Goal: Information Seeking & Learning: Learn about a topic

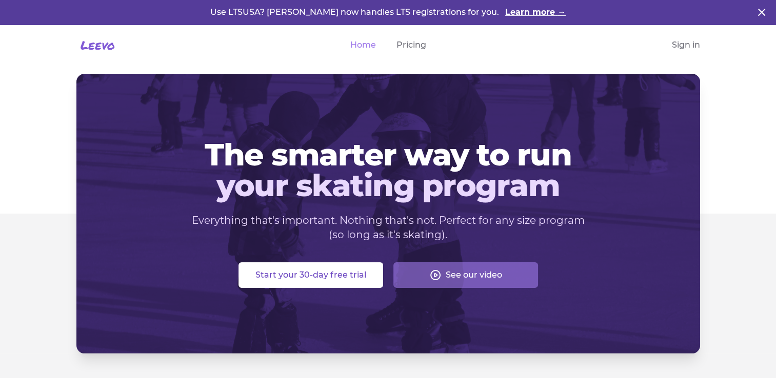
click at [689, 38] on div "[PERSON_NAME] Open menu Home Pricing Sign in" at bounding box center [388, 45] width 656 height 41
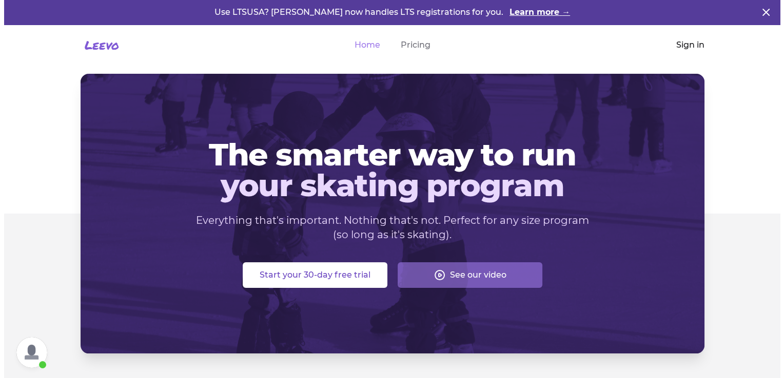
scroll to position [158, 0]
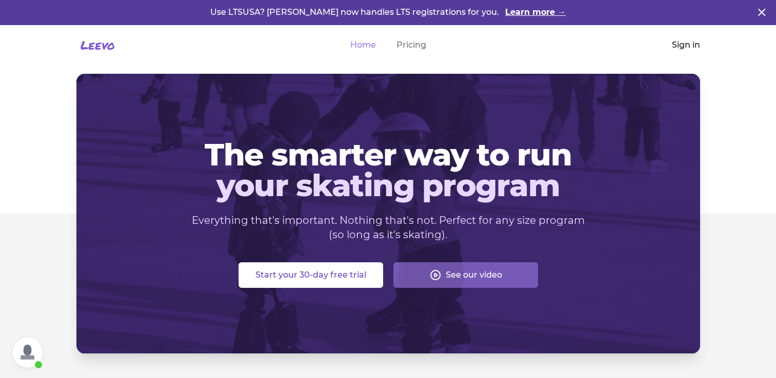
click at [688, 44] on link "Sign in" at bounding box center [686, 45] width 28 height 12
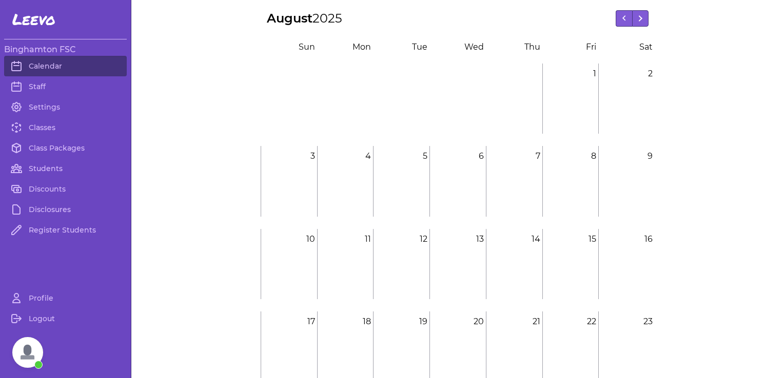
click at [31, 346] on span "Open chat" at bounding box center [27, 352] width 31 height 31
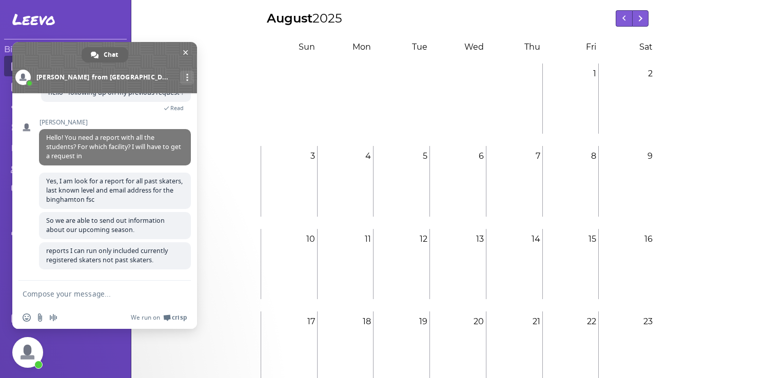
drag, startPoint x: 189, startPoint y: 232, endPoint x: 191, endPoint y: 165, distance: 66.7
click at [191, 165] on div "Leevo How can we help with [PERSON_NAME]? [DATE] Hi, I need a report will all s…" at bounding box center [104, 187] width 185 height 188
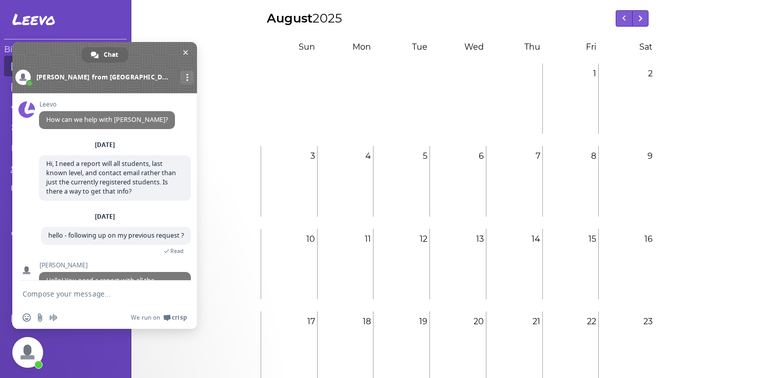
scroll to position [158, 0]
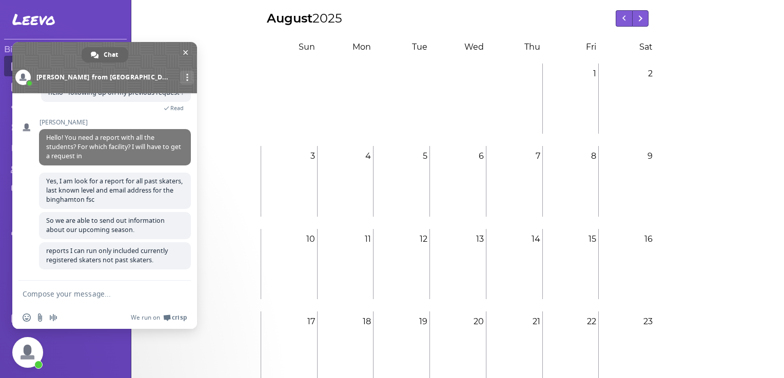
click at [97, 295] on textarea "Compose your message..." at bounding box center [95, 294] width 144 height 26
click at [184, 58] on span at bounding box center [104, 67] width 185 height 51
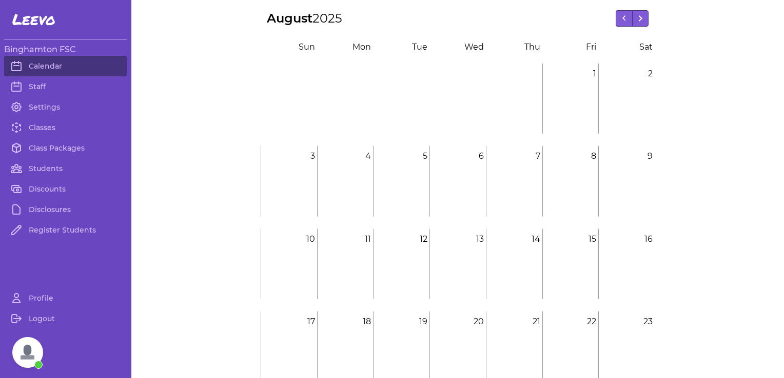
click at [31, 358] on span "Open chat" at bounding box center [27, 352] width 31 height 31
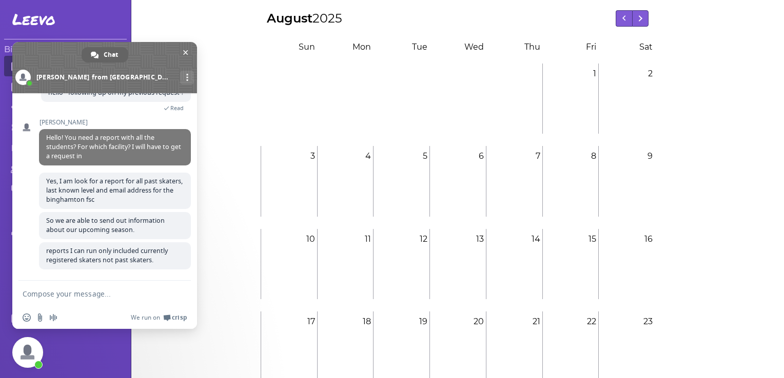
click at [92, 294] on textarea "Compose your message..." at bounding box center [95, 294] width 144 height 26
click at [49, 294] on textarea "Compose your message..." at bounding box center [95, 294] width 144 height 26
click at [180, 72] on link "More channels" at bounding box center [187, 78] width 14 height 14
click at [68, 305] on textarea "Compose your message..." at bounding box center [95, 294] width 144 height 26
drag, startPoint x: 188, startPoint y: 205, endPoint x: 193, endPoint y: 189, distance: 16.1
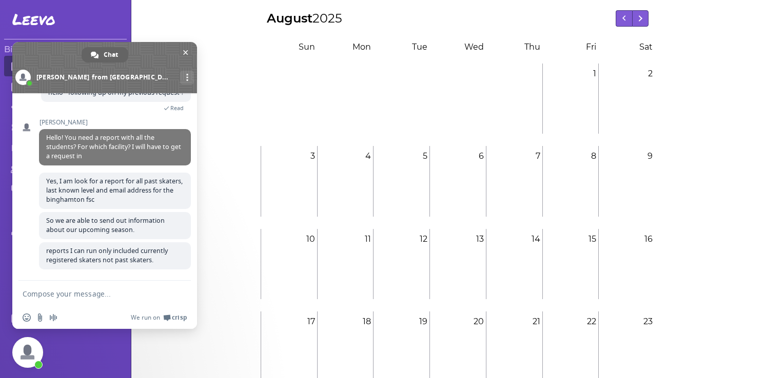
click at [193, 189] on div "Leevo How can we help with [PERSON_NAME]? [DATE] Hi, I need a report will all s…" at bounding box center [104, 187] width 185 height 188
click at [125, 295] on textarea "Compose your message..." at bounding box center [95, 294] width 144 height 26
click at [28, 362] on span "Close chat" at bounding box center [27, 352] width 31 height 31
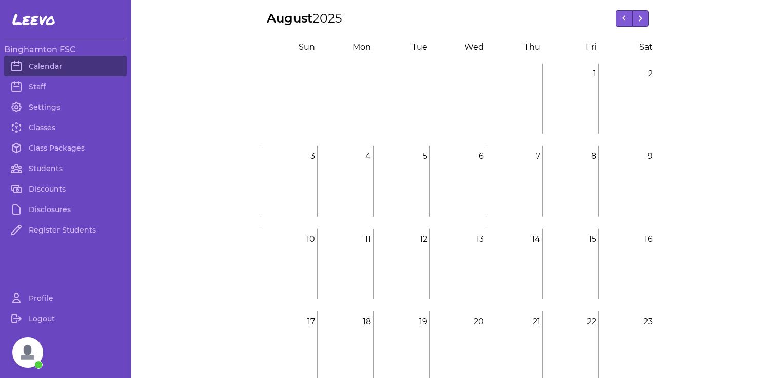
click at [28, 362] on span "Open chat" at bounding box center [27, 352] width 31 height 31
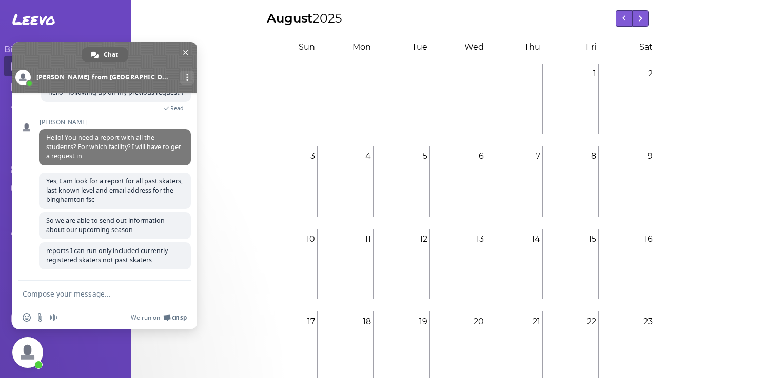
click at [67, 300] on textarea "Compose your message..." at bounding box center [95, 294] width 144 height 26
click at [180, 71] on link "More channels" at bounding box center [187, 78] width 14 height 14
click at [107, 93] on link "Continue on Email" at bounding box center [104, 100] width 18 height 18
click at [113, 289] on textarea "Compose your message..." at bounding box center [95, 294] width 144 height 26
click at [40, 319] on input "Send a file" at bounding box center [40, 318] width 8 height 8
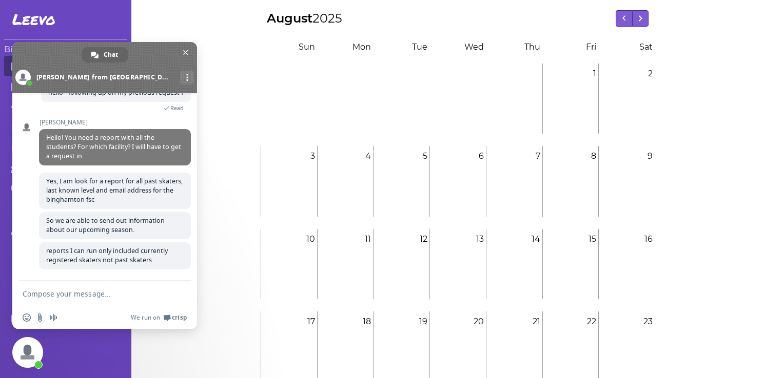
click at [83, 302] on textarea "Compose your message..." at bounding box center [95, 294] width 144 height 26
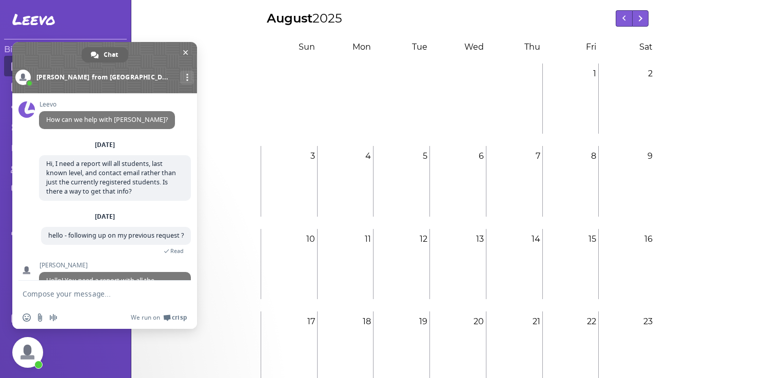
scroll to position [158, 0]
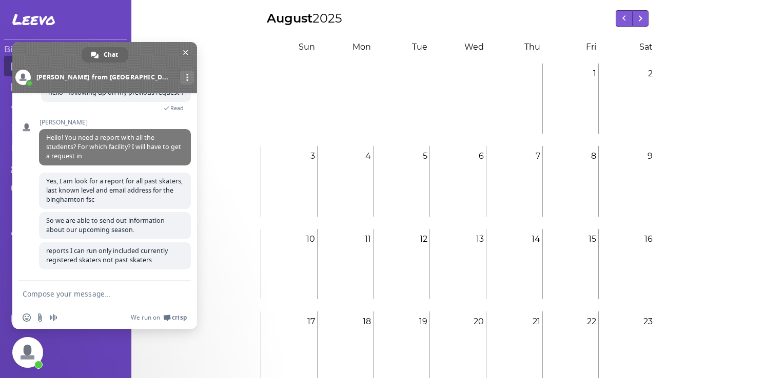
click at [111, 299] on textarea "Compose your message..." at bounding box center [95, 294] width 144 height 26
click at [31, 78] on span at bounding box center [22, 77] width 15 height 15
click at [31, 79] on span at bounding box center [22, 77] width 15 height 15
click at [108, 53] on span "Chat" at bounding box center [111, 54] width 14 height 15
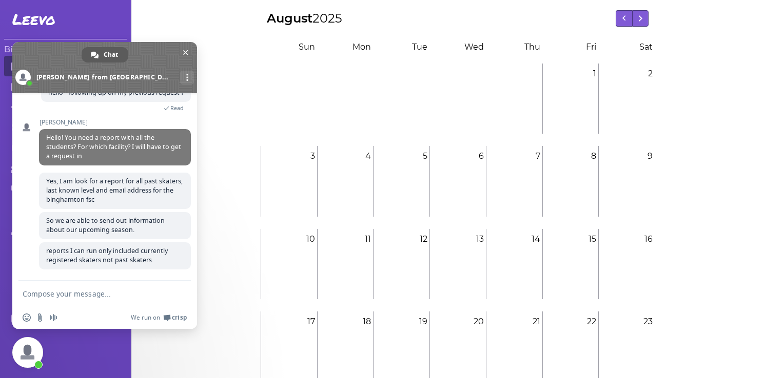
click at [108, 53] on span "Chat" at bounding box center [111, 54] width 14 height 15
click at [25, 313] on div "Insert an emoji Send a file Audio message We run on Crisp" at bounding box center [104, 318] width 185 height 23
click at [25, 317] on span "Insert an emoji" at bounding box center [27, 318] width 8 height 8
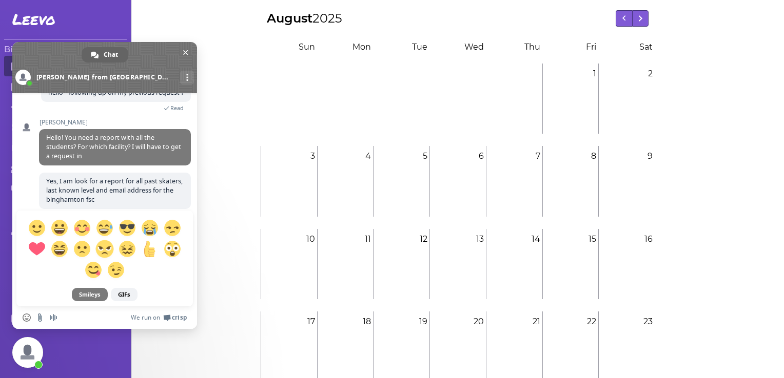
click at [104, 256] on span at bounding box center [105, 249] width 166 height 63
click at [105, 250] on span at bounding box center [104, 249] width 18 height 18
type textarea ":@"
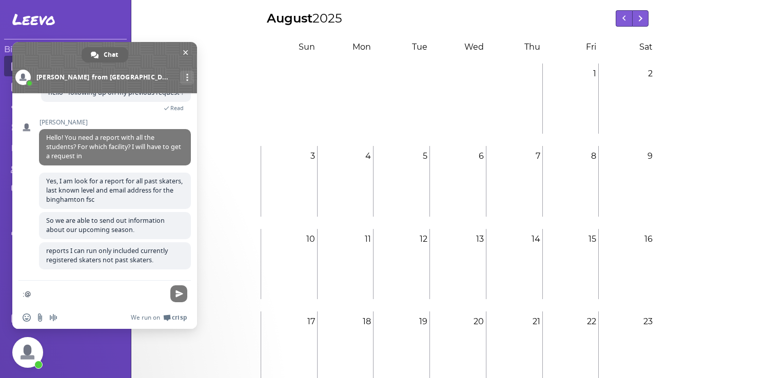
click at [62, 294] on textarea ":@" at bounding box center [95, 294] width 144 height 26
drag, startPoint x: 51, startPoint y: 293, endPoint x: 0, endPoint y: 297, distance: 51.0
click at [0, 297] on html "[PERSON_NAME] FSC Calendar Staff Settings Classes Class Packages Students Disco…" at bounding box center [392, 189] width 784 height 378
click at [188, 52] on span "Close chat" at bounding box center [185, 52] width 5 height 7
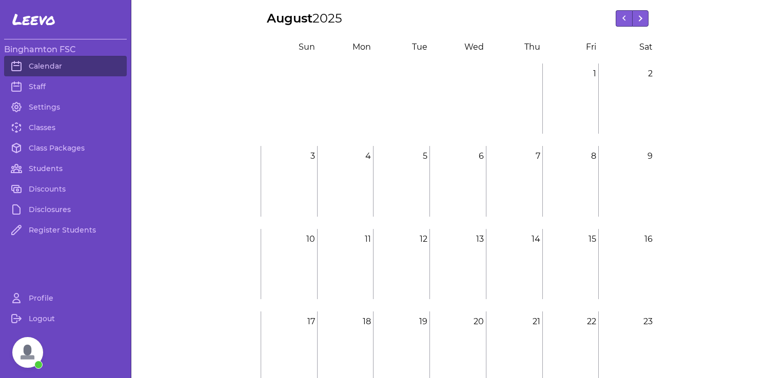
click at [167, 193] on div "[DATE] [DATE] S un M on T ue W [PERSON_NAME] F ri S at 1 1 2 2 3 3 4 4 5 5 6 6 …" at bounding box center [457, 266] width 652 height 513
click at [35, 133] on link "Classes" at bounding box center [65, 127] width 123 height 21
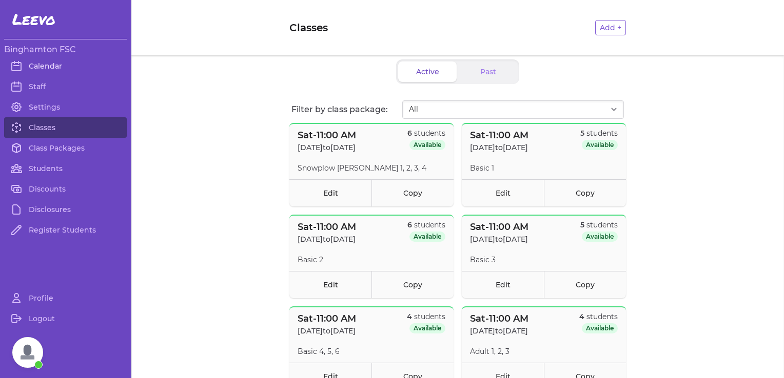
click at [50, 65] on link "Calendar" at bounding box center [65, 66] width 123 height 21
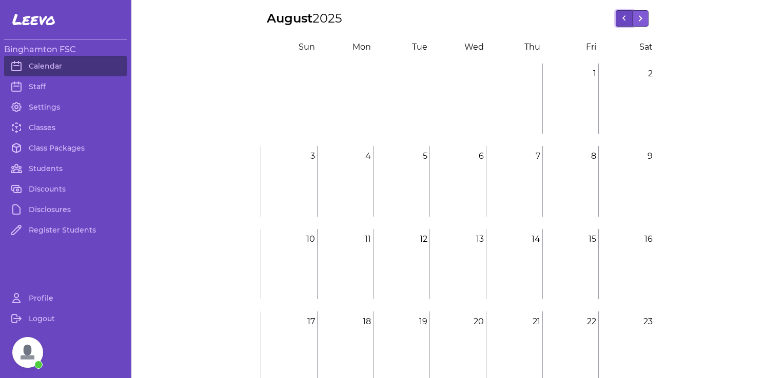
click at [615, 16] on button at bounding box center [623, 18] width 16 height 16
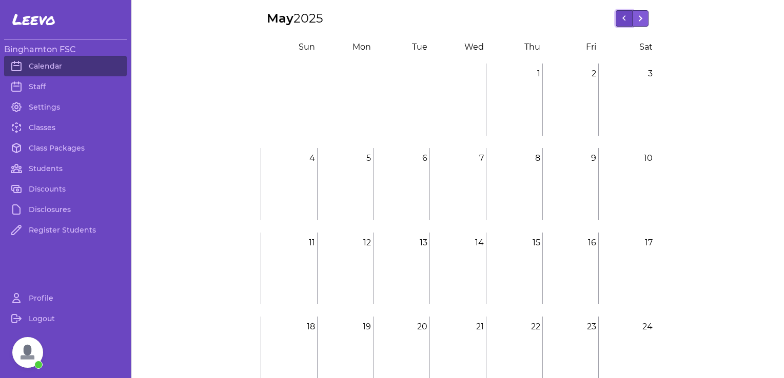
click at [615, 16] on button at bounding box center [623, 18] width 16 height 16
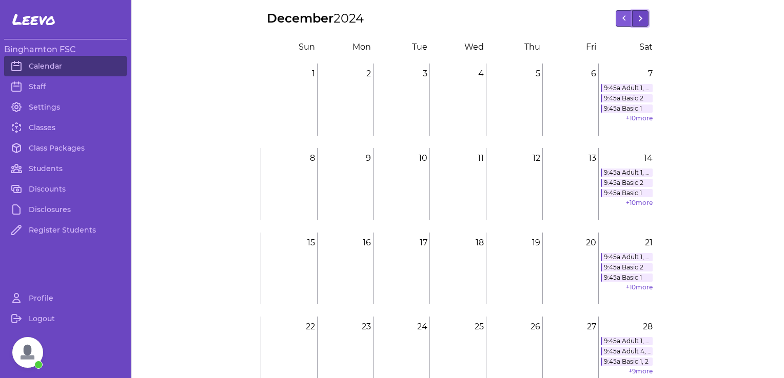
click at [639, 18] on line at bounding box center [640, 17] width 2 height 2
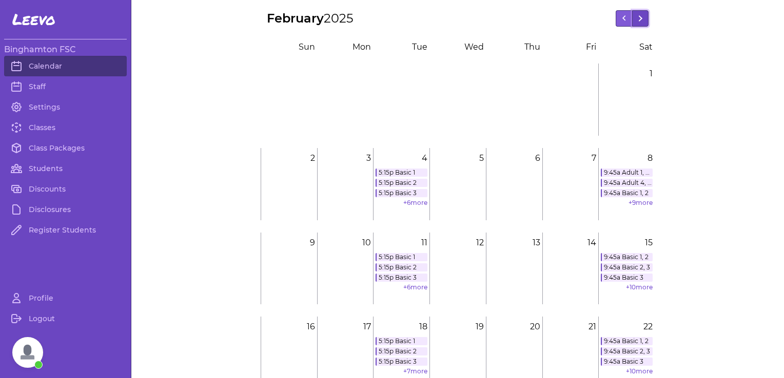
click at [639, 18] on line at bounding box center [640, 17] width 2 height 2
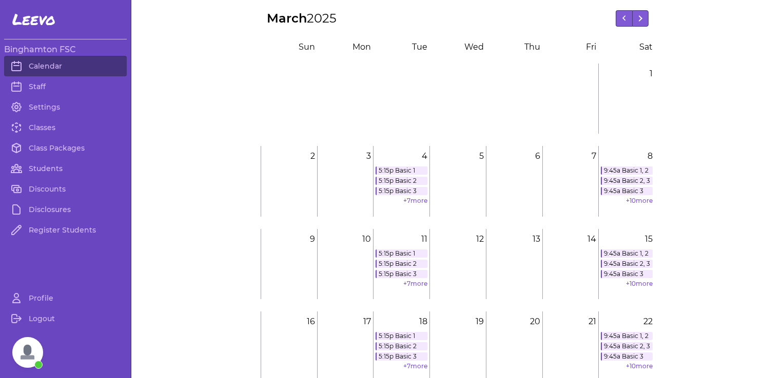
click at [632, 169] on link "9:45a Basic 1, 2" at bounding box center [626, 171] width 52 height 8
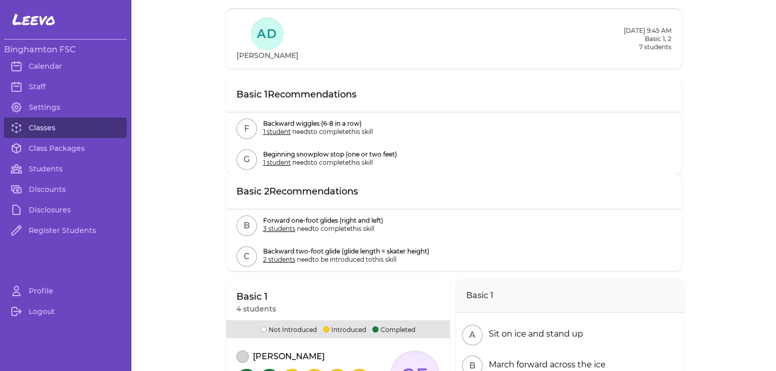
click at [36, 128] on link "Classes" at bounding box center [65, 127] width 123 height 21
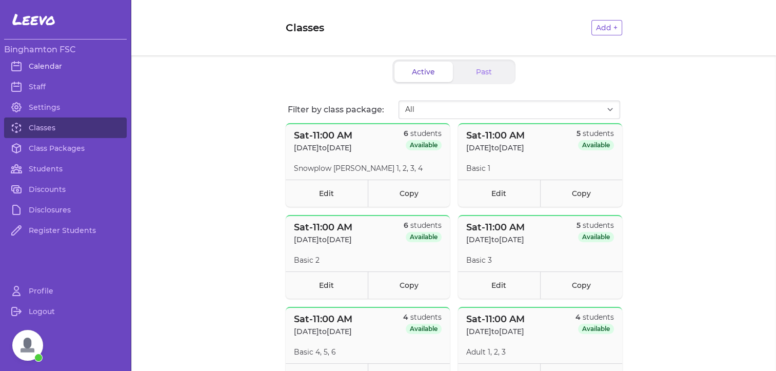
click at [51, 65] on link "Calendar" at bounding box center [65, 66] width 123 height 21
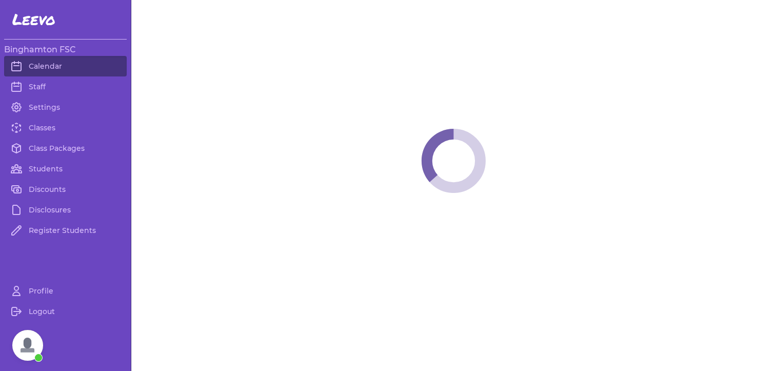
click at [578, 124] on span at bounding box center [453, 161] width 645 height 322
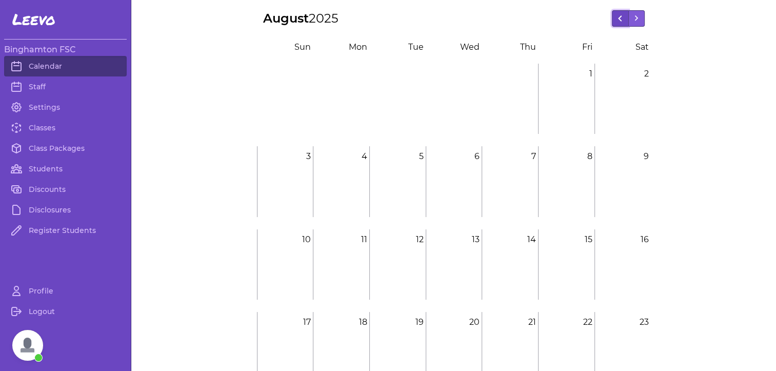
click at [618, 17] on button at bounding box center [620, 18] width 16 height 16
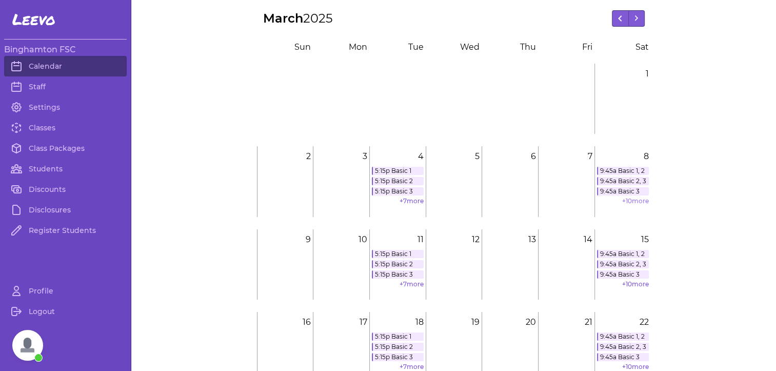
click at [632, 202] on link "+ 10 more" at bounding box center [635, 201] width 27 height 8
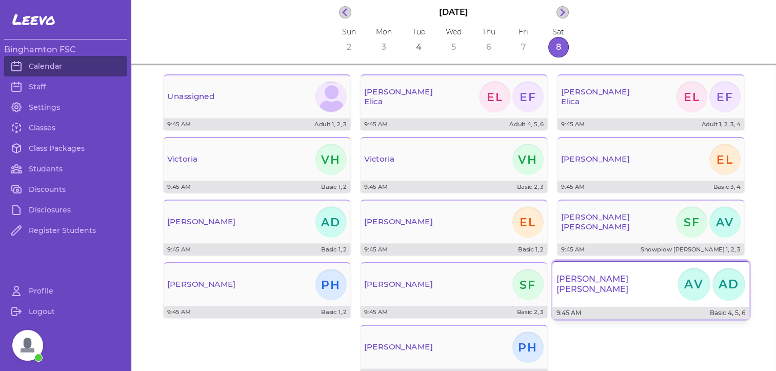
click at [639, 268] on div "[PERSON_NAME] AV AD" at bounding box center [650, 284] width 197 height 37
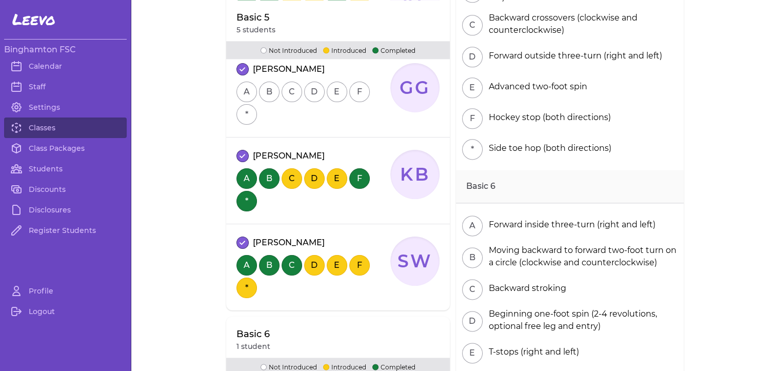
scroll to position [1305, 0]
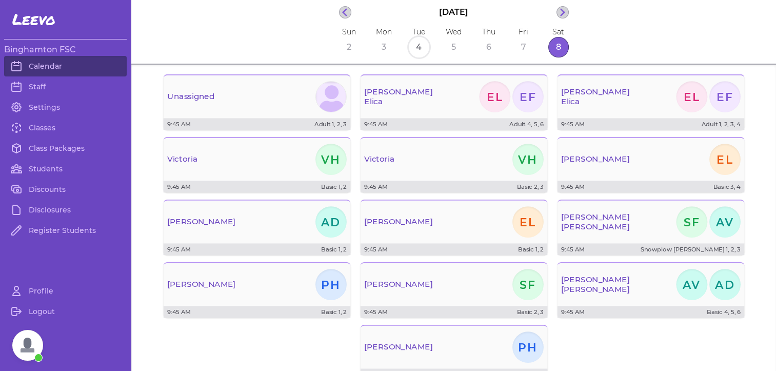
click at [413, 47] on button "4" at bounding box center [419, 47] width 21 height 21
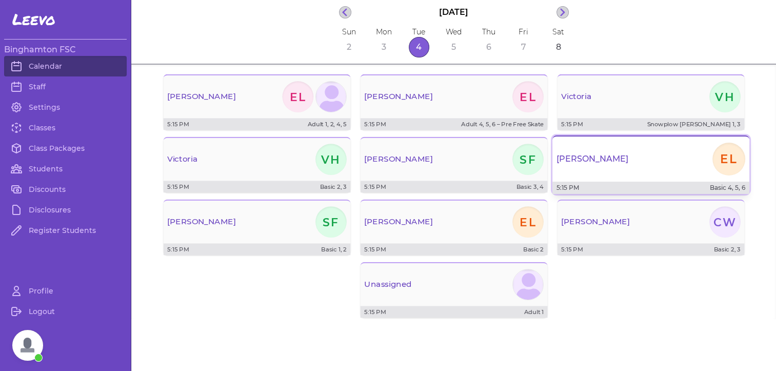
click at [639, 159] on div "[PERSON_NAME] EL" at bounding box center [650, 159] width 197 height 37
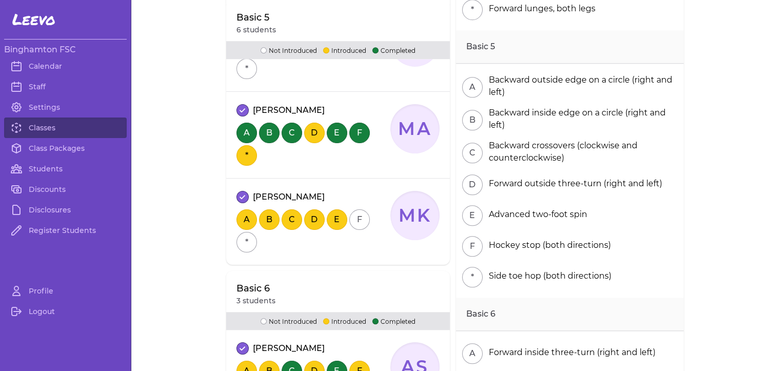
scroll to position [834, 0]
